Goal: Navigation & Orientation: Find specific page/section

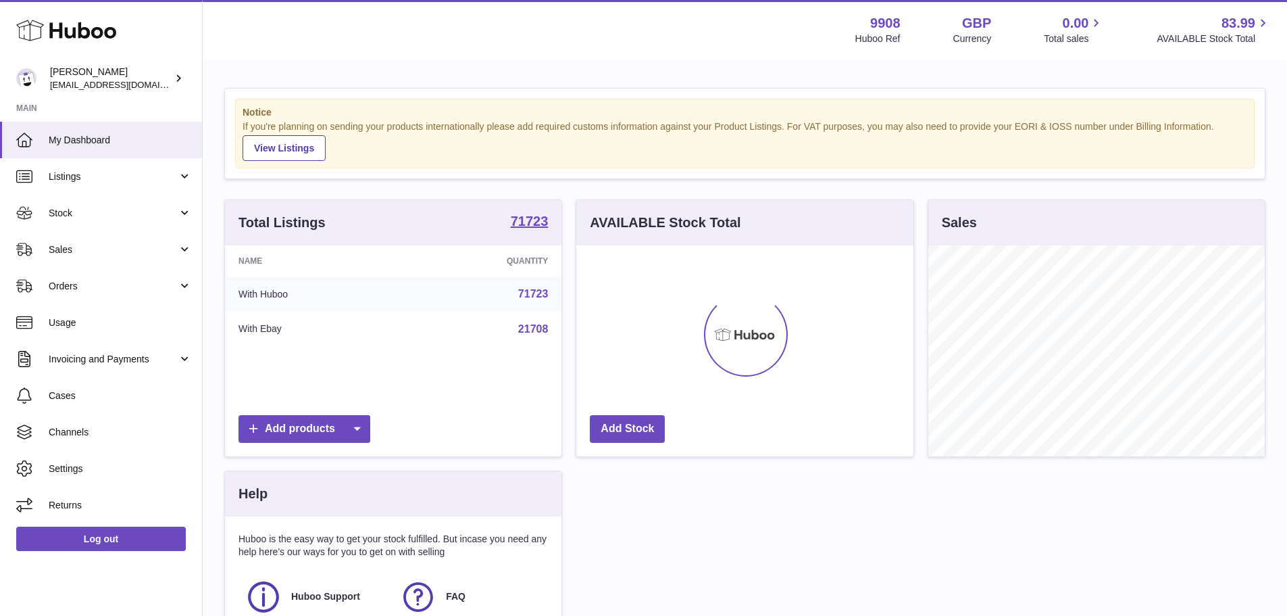
scroll to position [211, 337]
click at [93, 239] on link "Sales" at bounding box center [101, 249] width 202 height 36
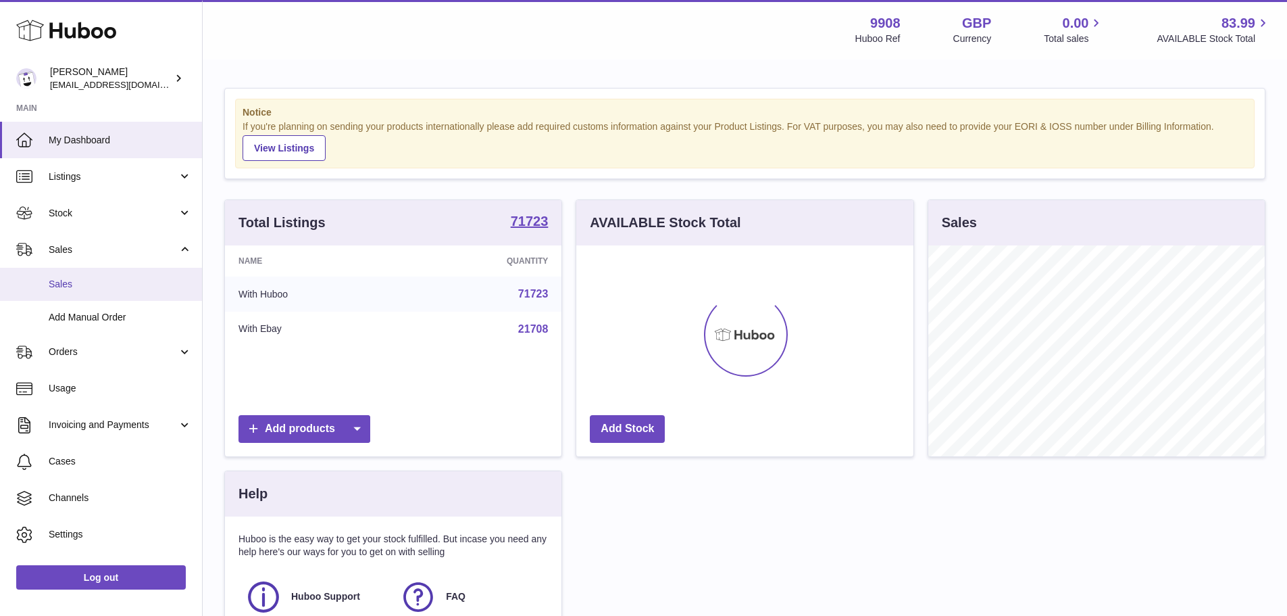
click at [95, 282] on span "Sales" at bounding box center [120, 284] width 143 height 13
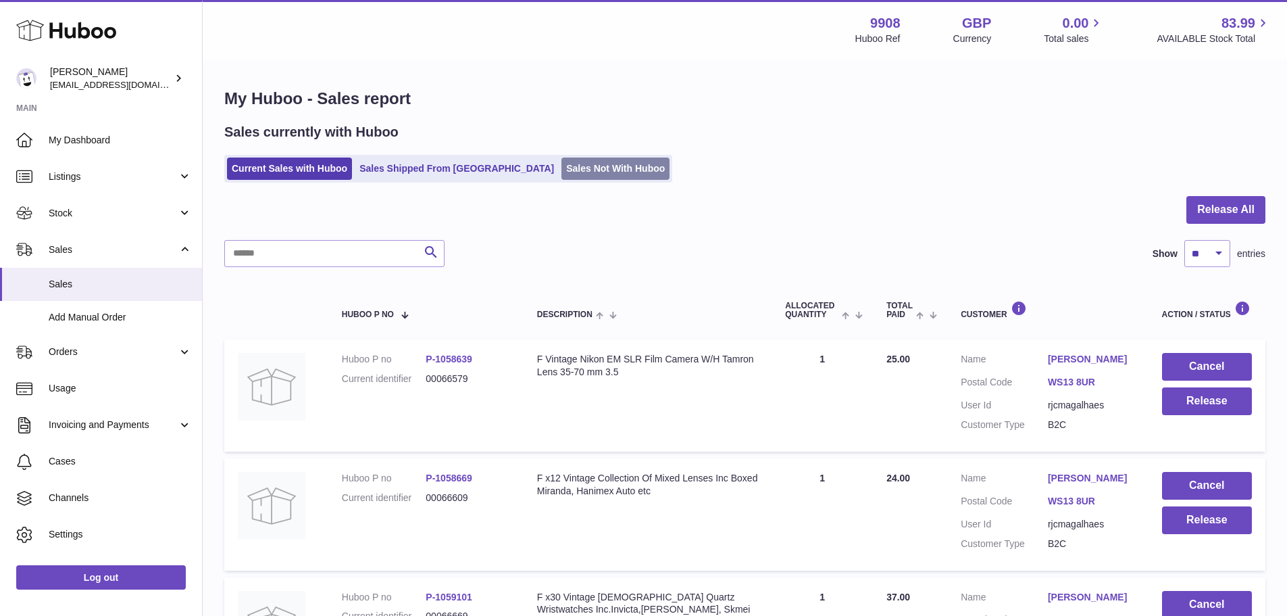
click at [569, 172] on link "Sales Not With Huboo" at bounding box center [616, 168] width 108 height 22
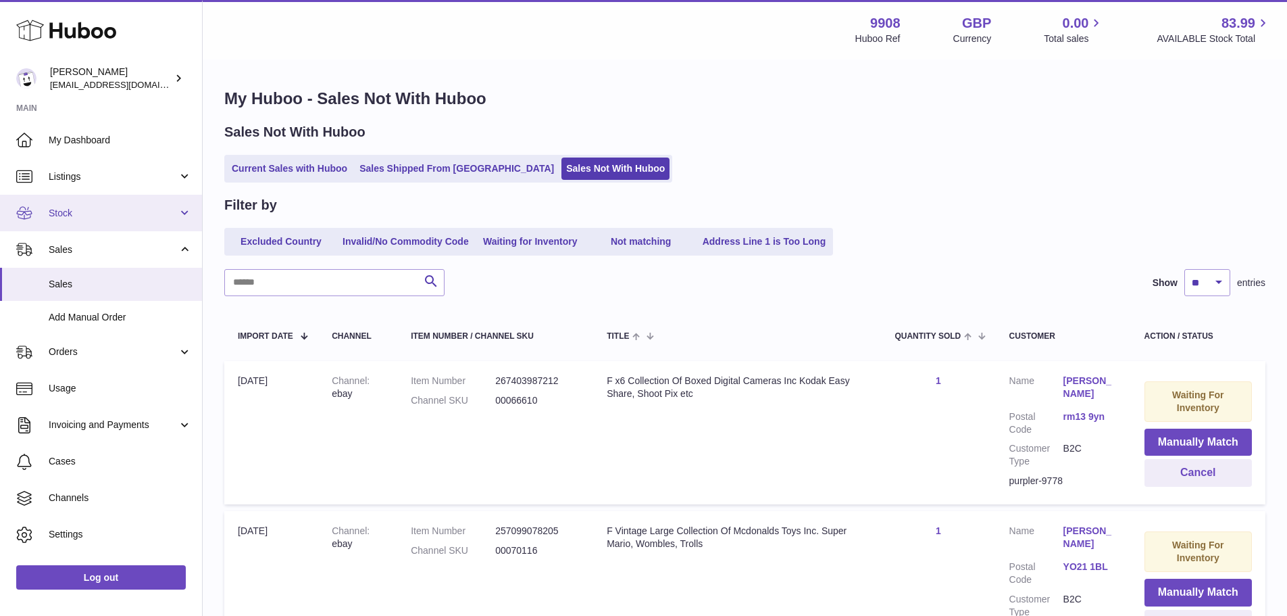
click at [103, 214] on span "Stock" at bounding box center [113, 213] width 129 height 13
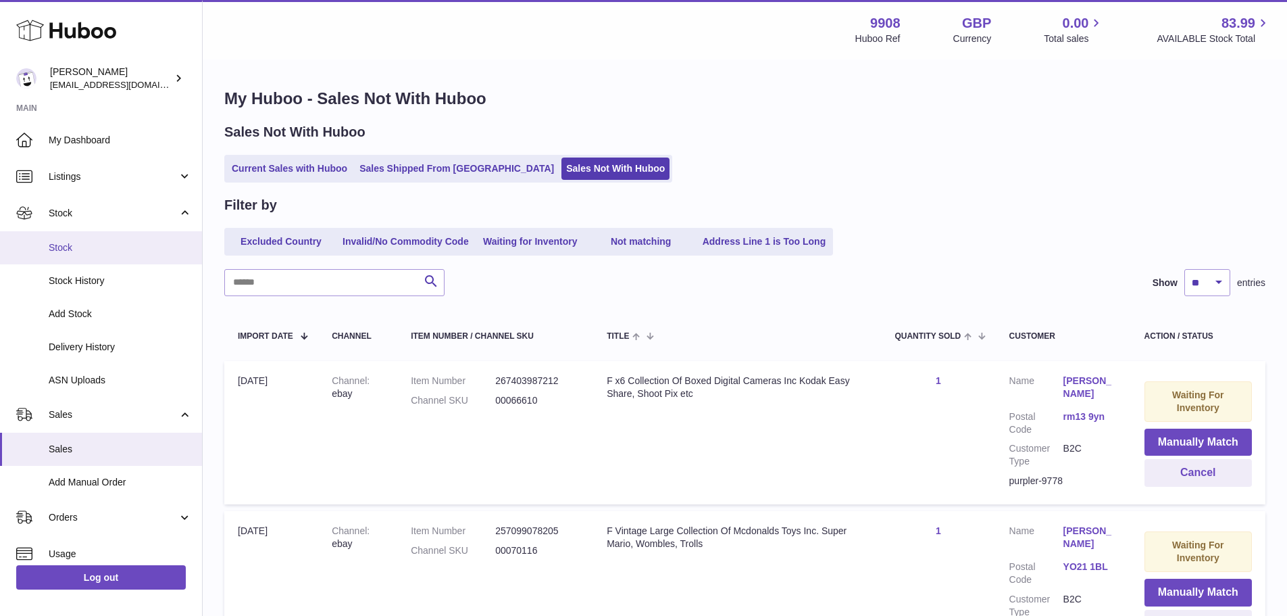
click at [86, 255] on link "Stock" at bounding box center [101, 247] width 202 height 33
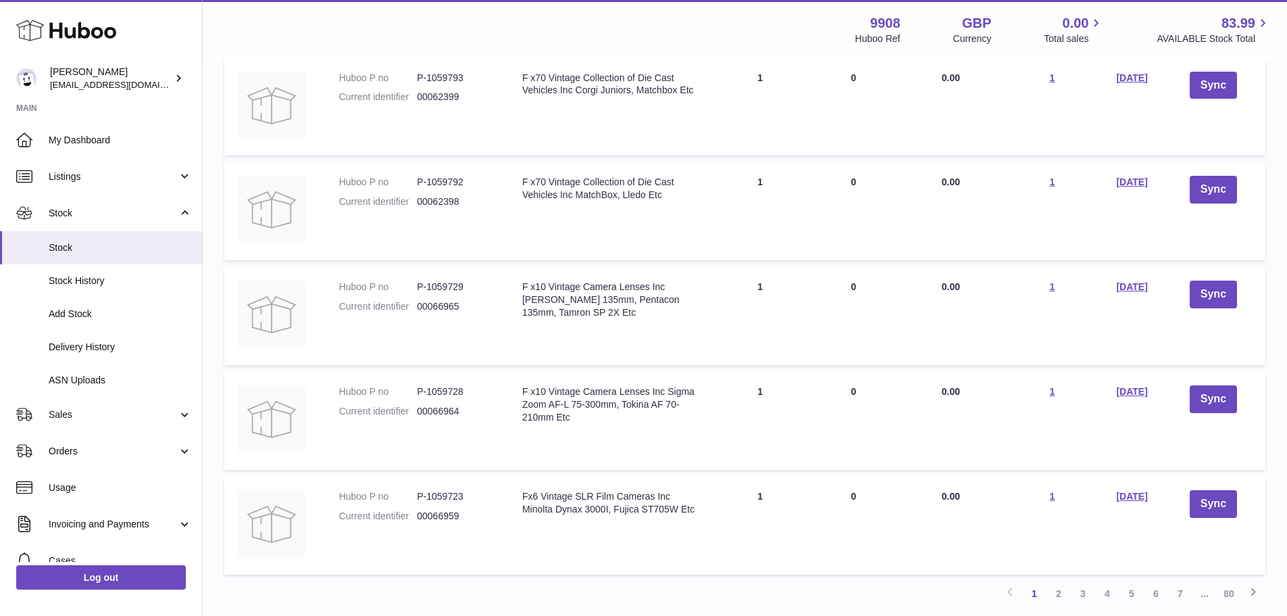
scroll to position [841, 0]
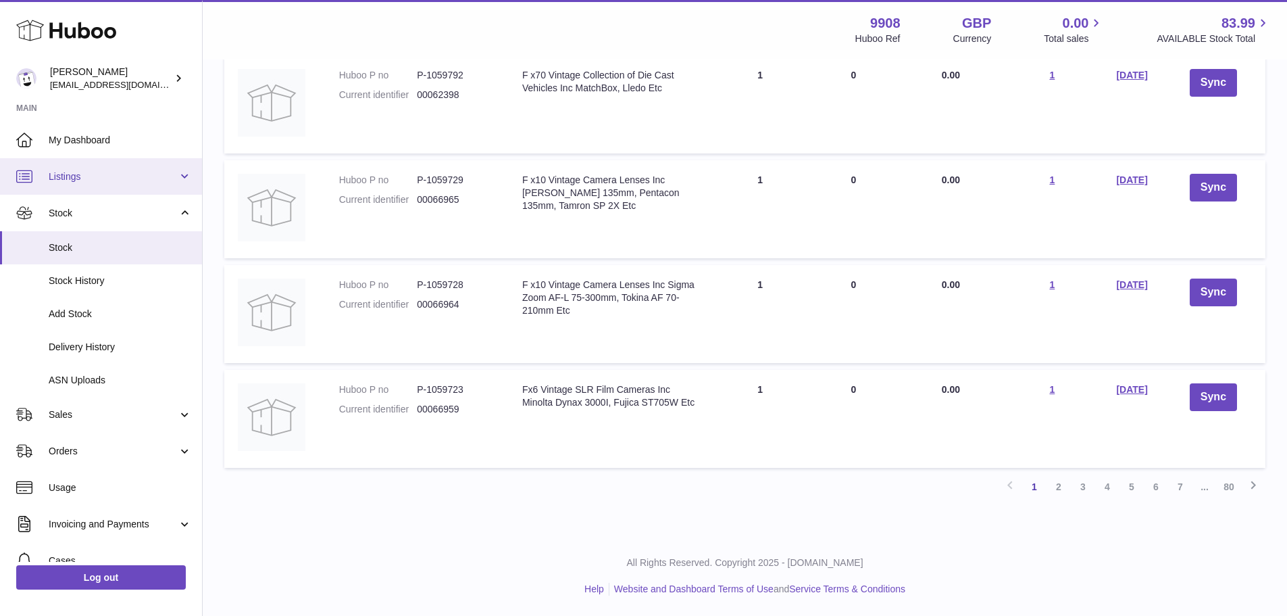
click at [97, 174] on span "Listings" at bounding box center [113, 176] width 129 height 13
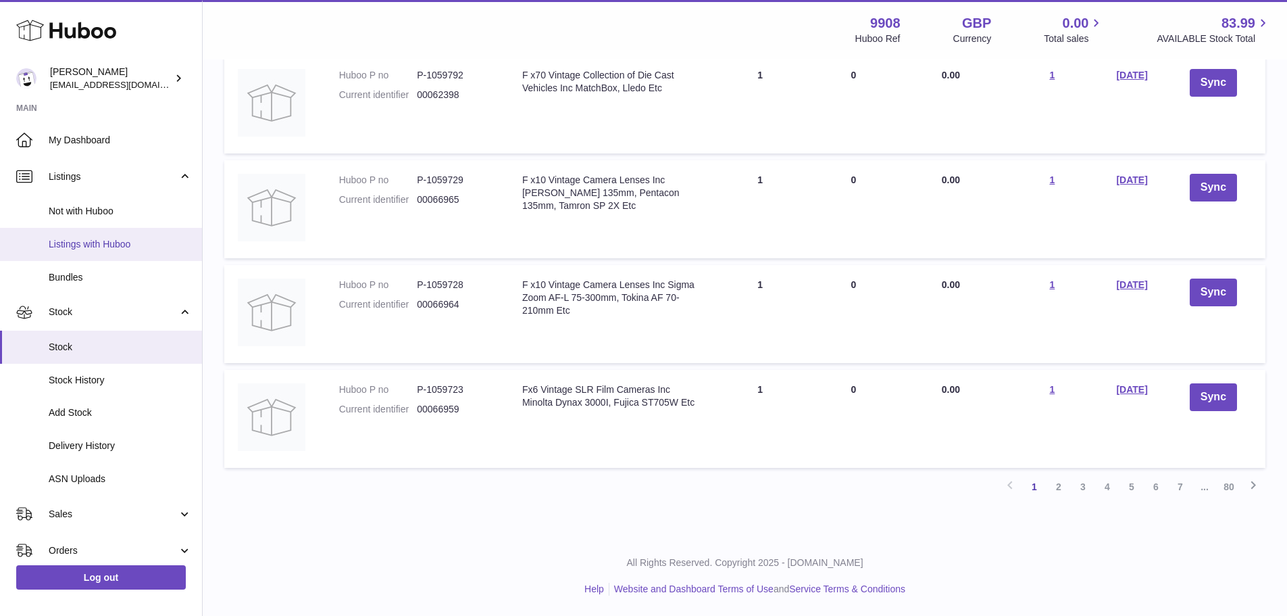
click at [86, 239] on span "Listings with Huboo" at bounding box center [120, 244] width 143 height 13
